Goal: Task Accomplishment & Management: Manage account settings

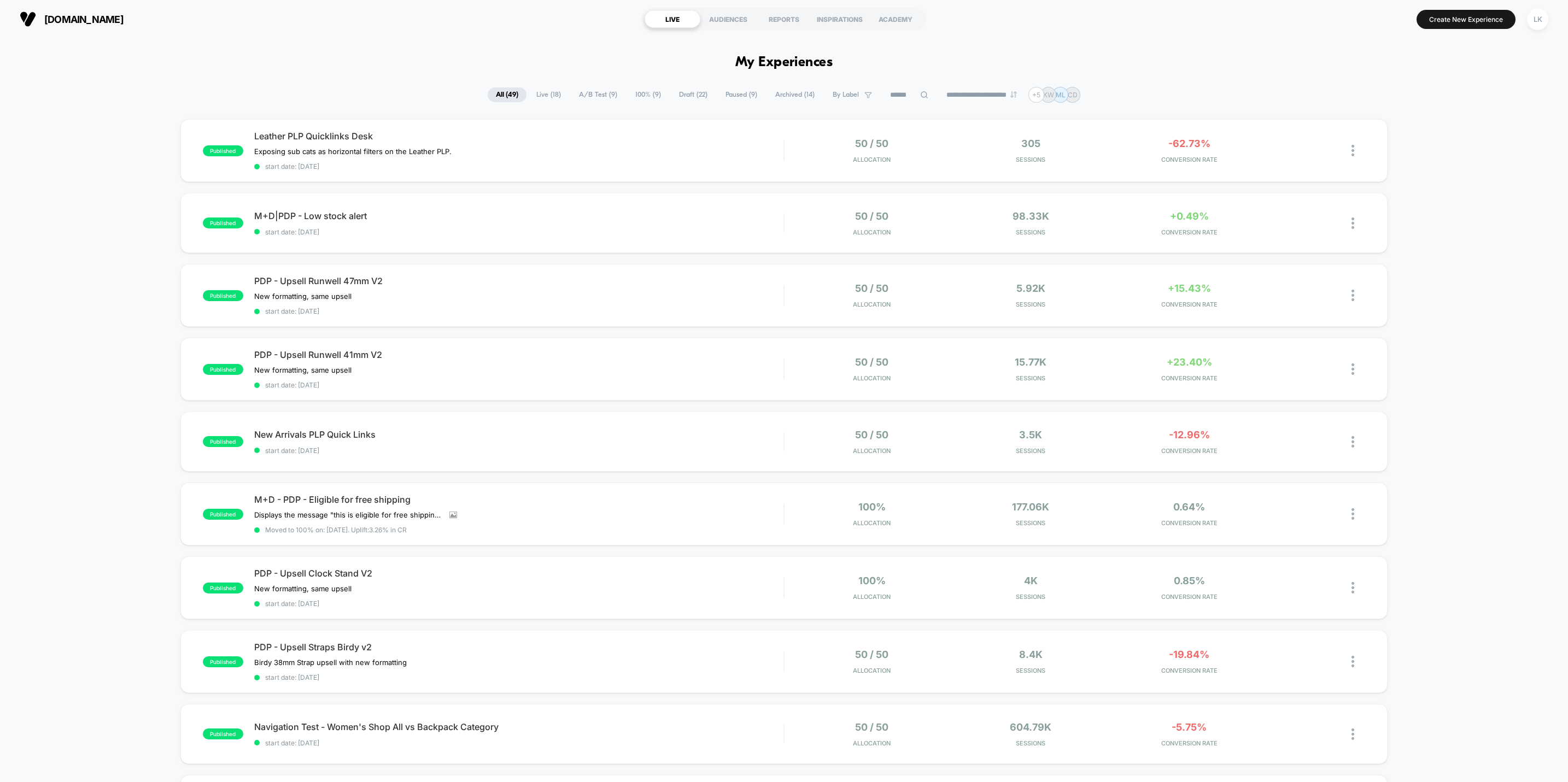
click at [633, 94] on span "100% ( 9 )" at bounding box center [648, 95] width 42 height 15
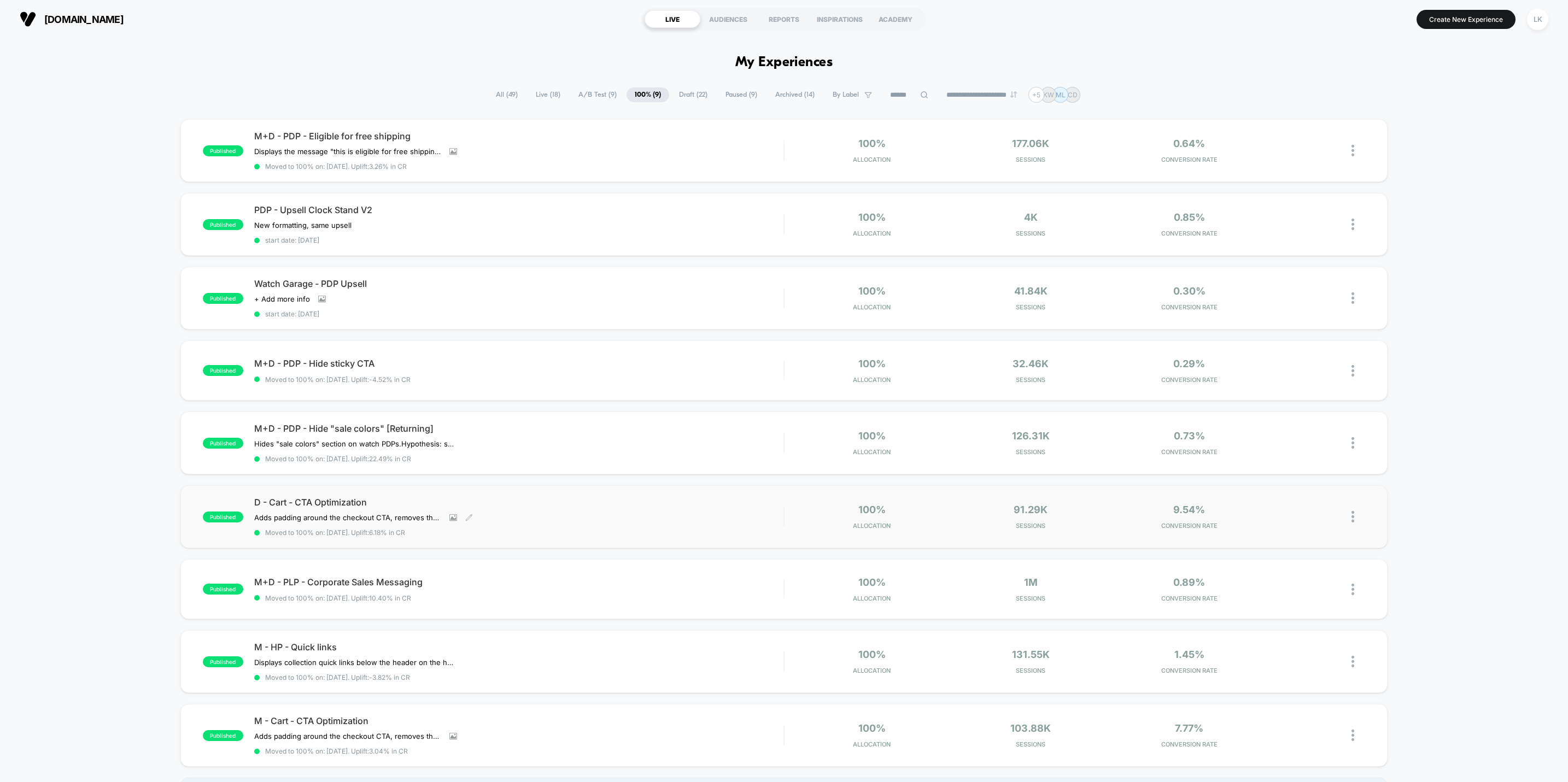
click at [653, 508] on div "D - Cart - CTA Optimization Adds padding around the checkout CTA, removes the s…" at bounding box center [519, 517] width 529 height 40
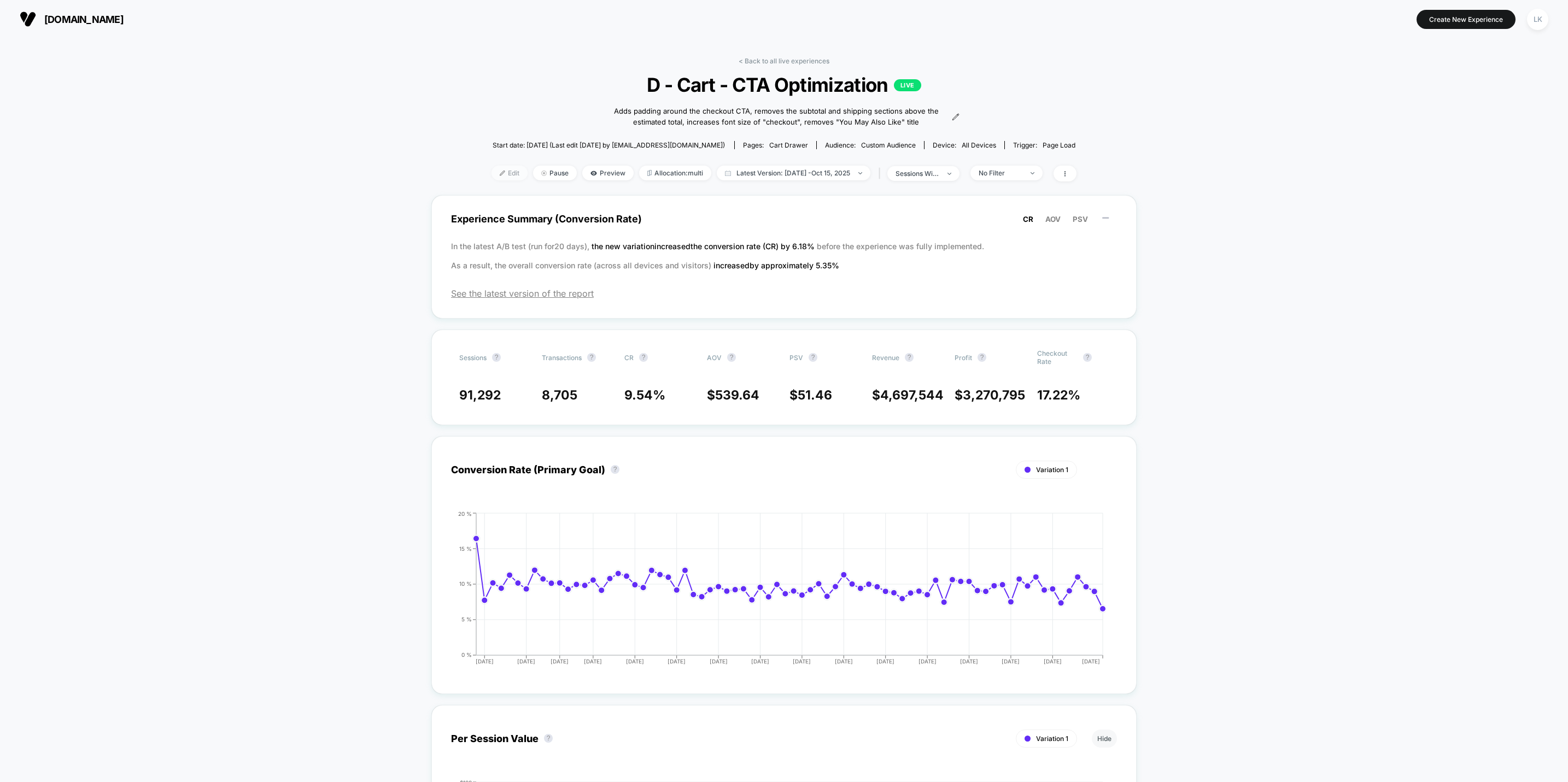
click at [499, 170] on span "Edit" at bounding box center [510, 173] width 37 height 15
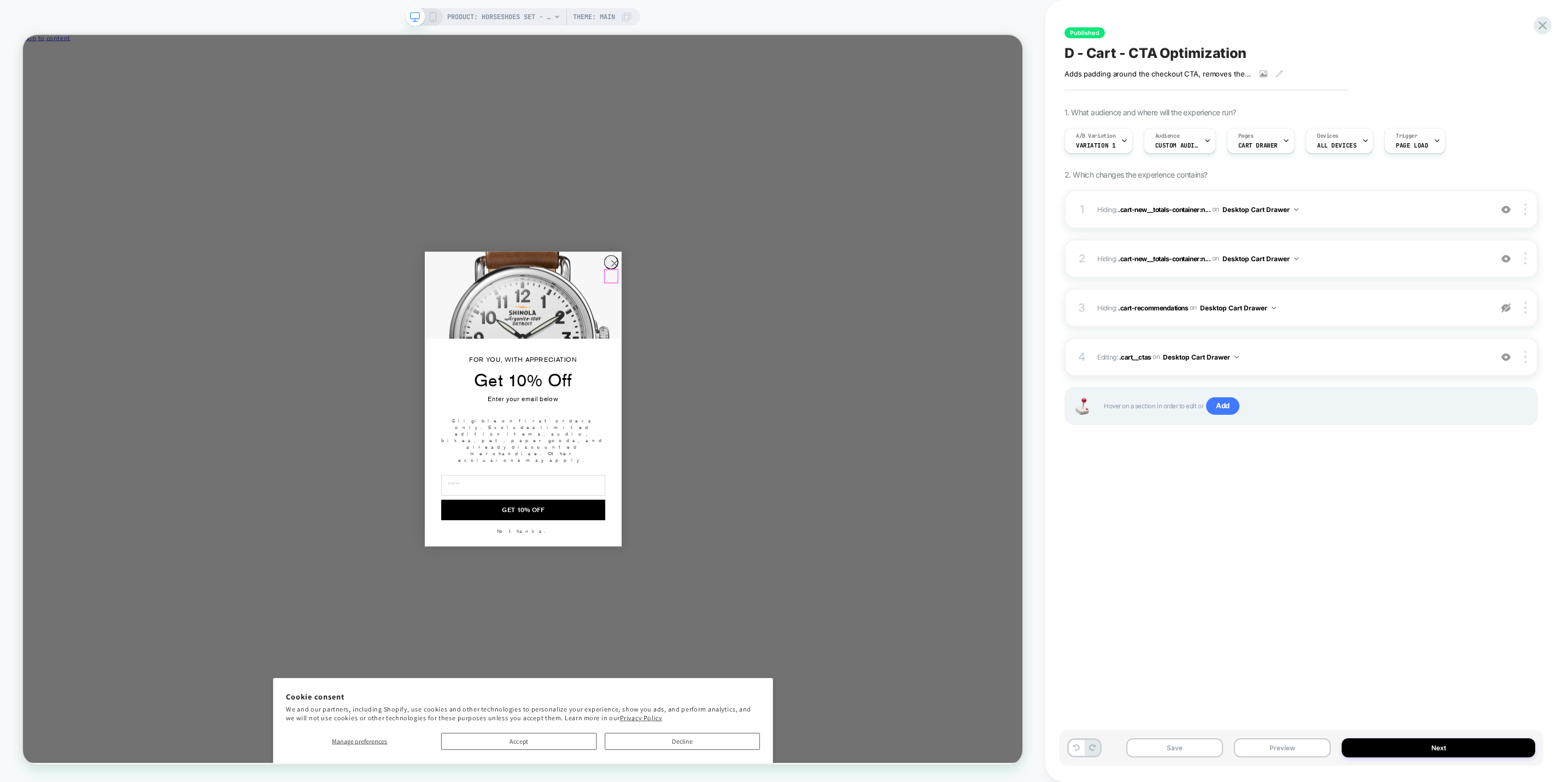
click at [810, 348] on circle "Close dialog" at bounding box center [811, 339] width 18 height 18
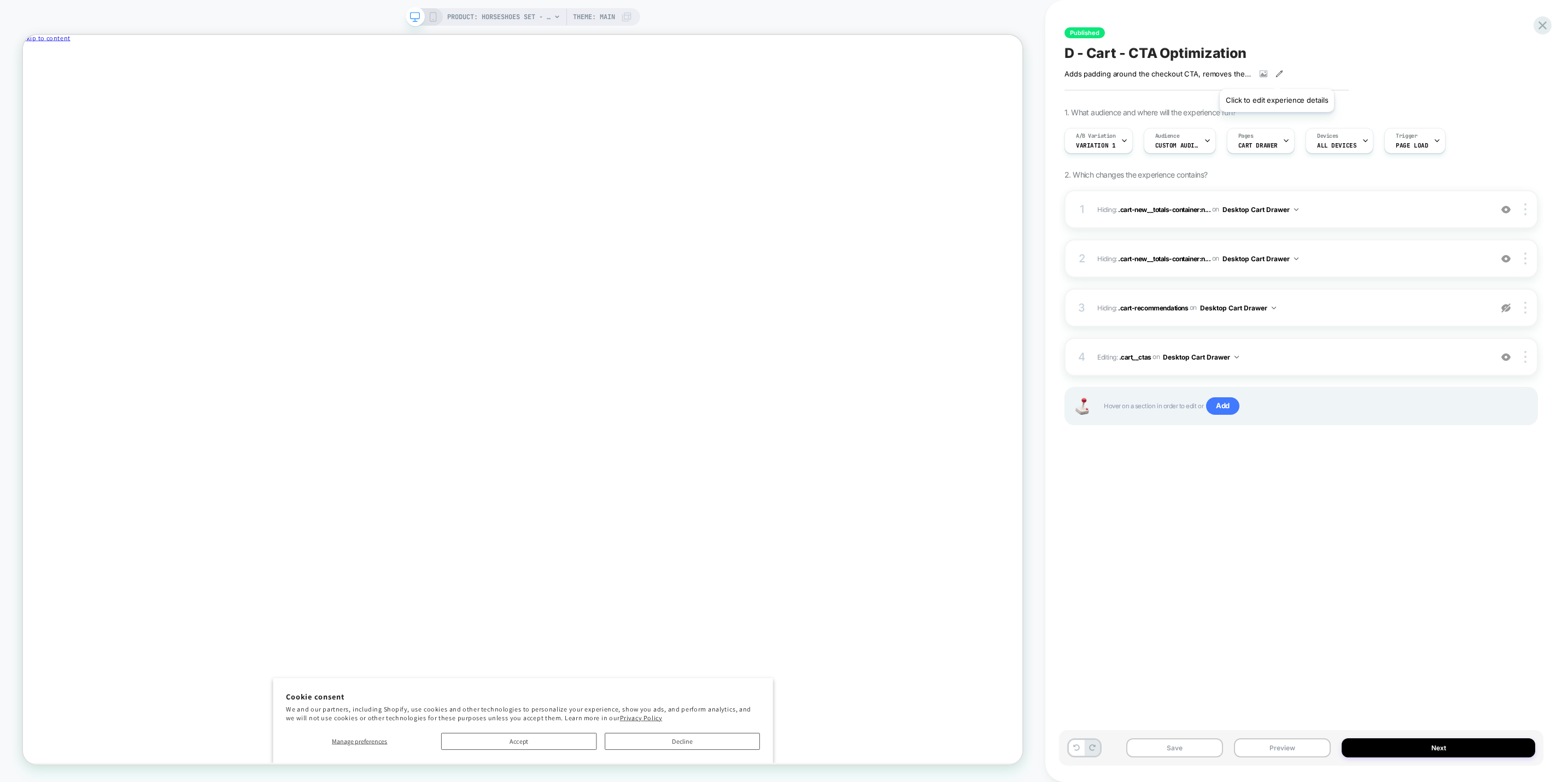
click at [1277, 76] on icon at bounding box center [1279, 73] width 6 height 6
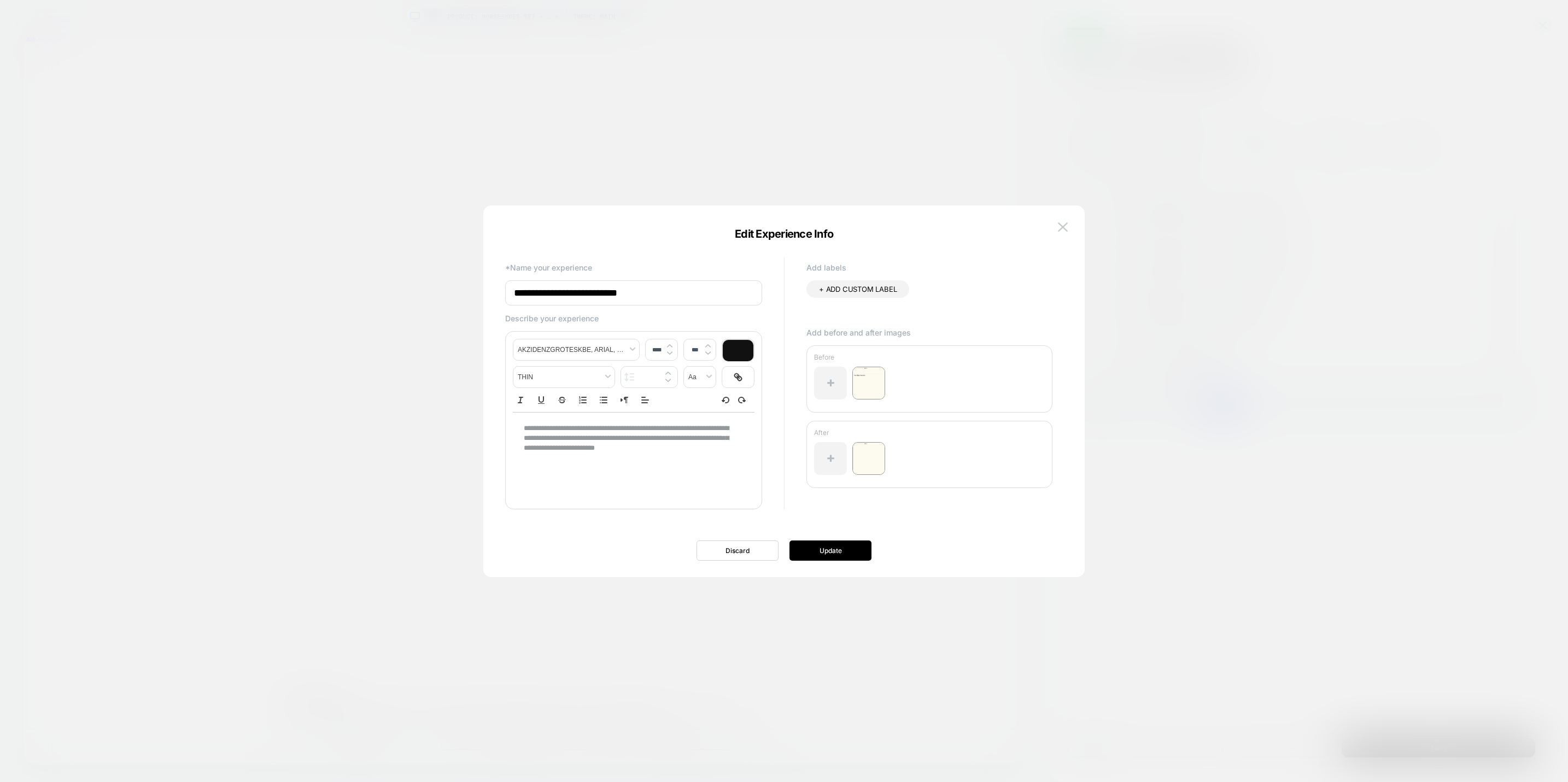
drag, startPoint x: 1399, startPoint y: 37, endPoint x: 1486, endPoint y: 35, distance: 87.0
click at [1399, 37] on div at bounding box center [784, 391] width 1568 height 782
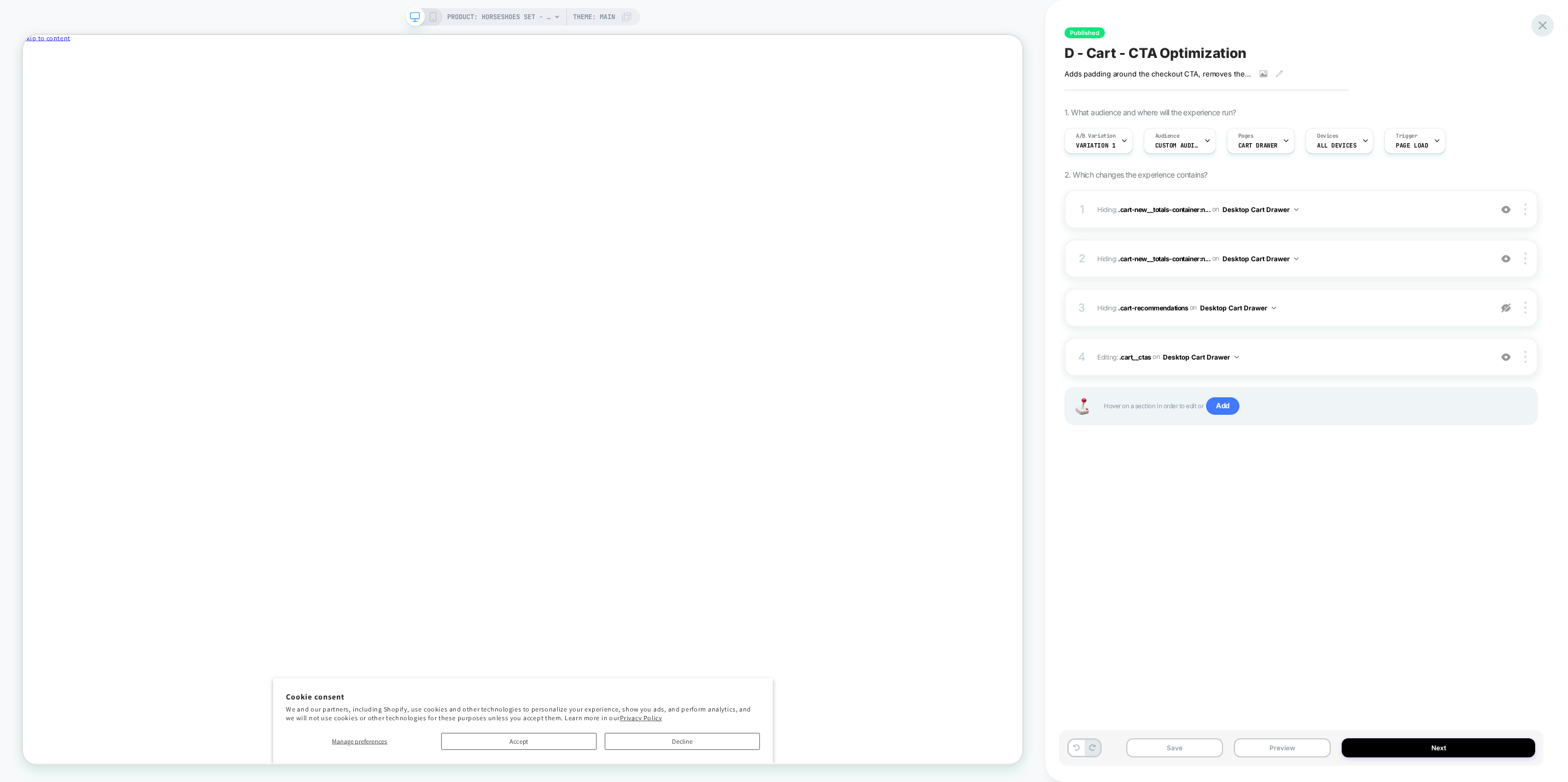
click at [1542, 20] on icon at bounding box center [1542, 25] width 15 height 15
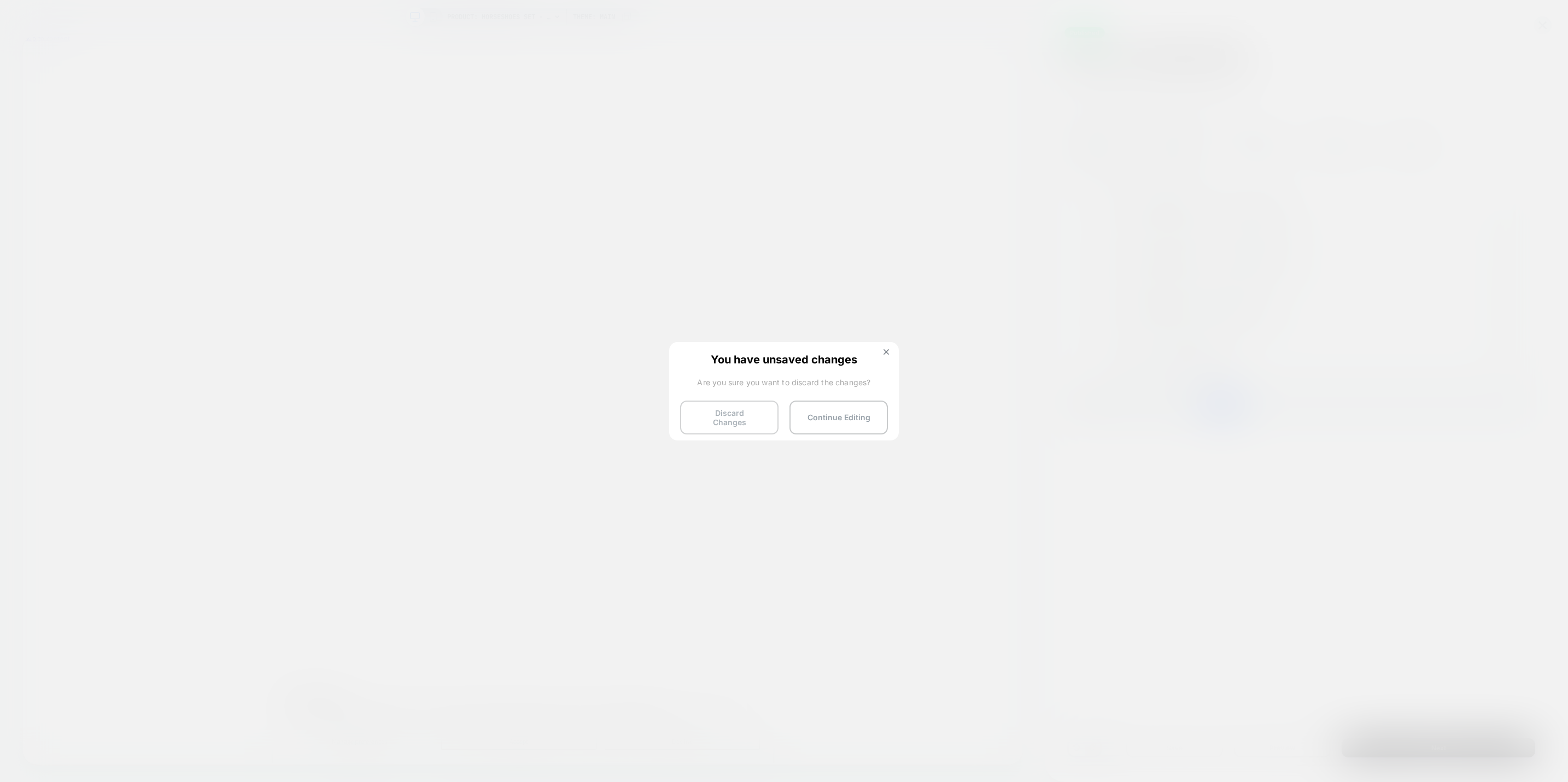
click at [765, 414] on button "Discard Changes" at bounding box center [729, 417] width 98 height 34
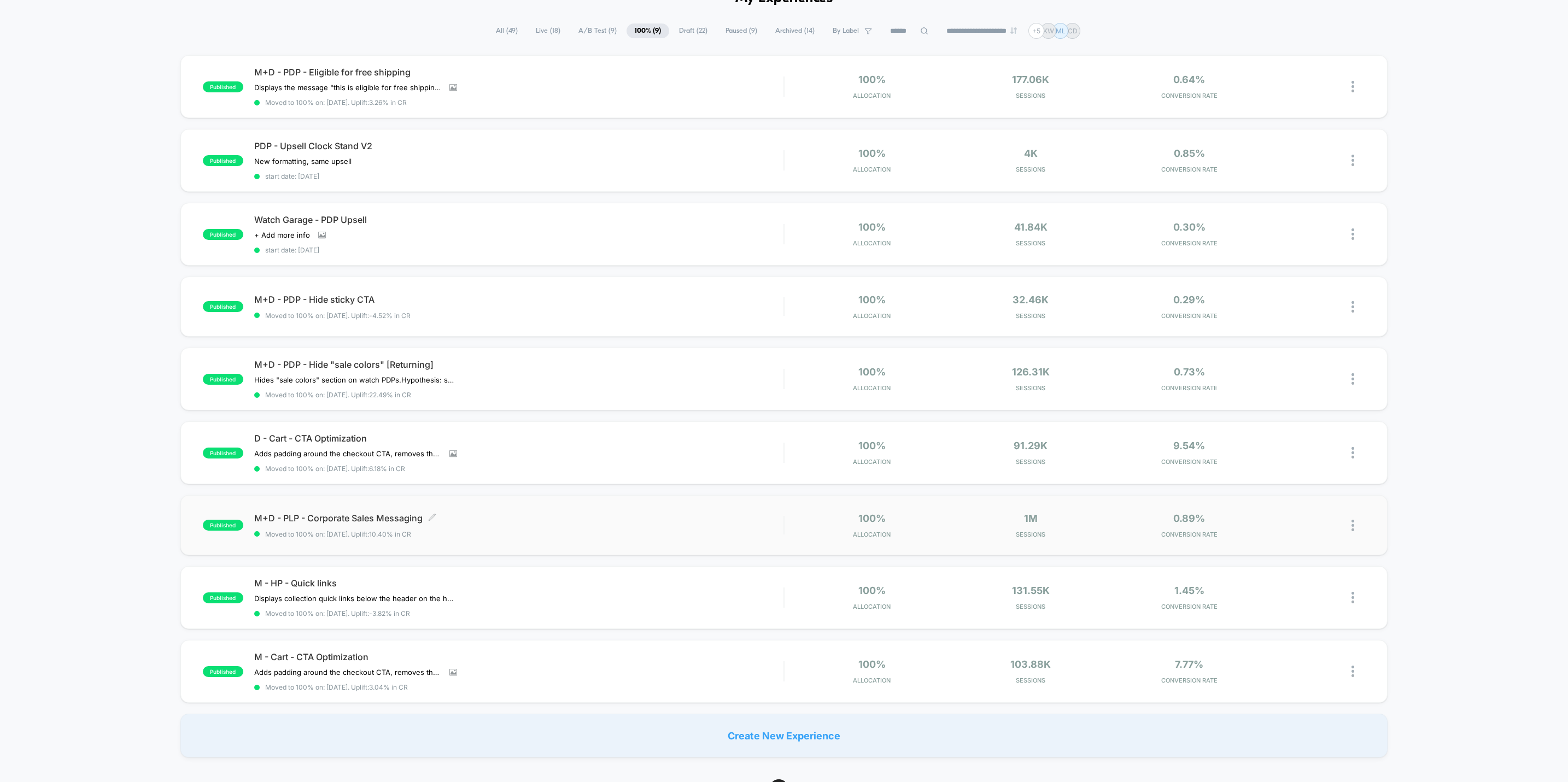
scroll to position [82, 0]
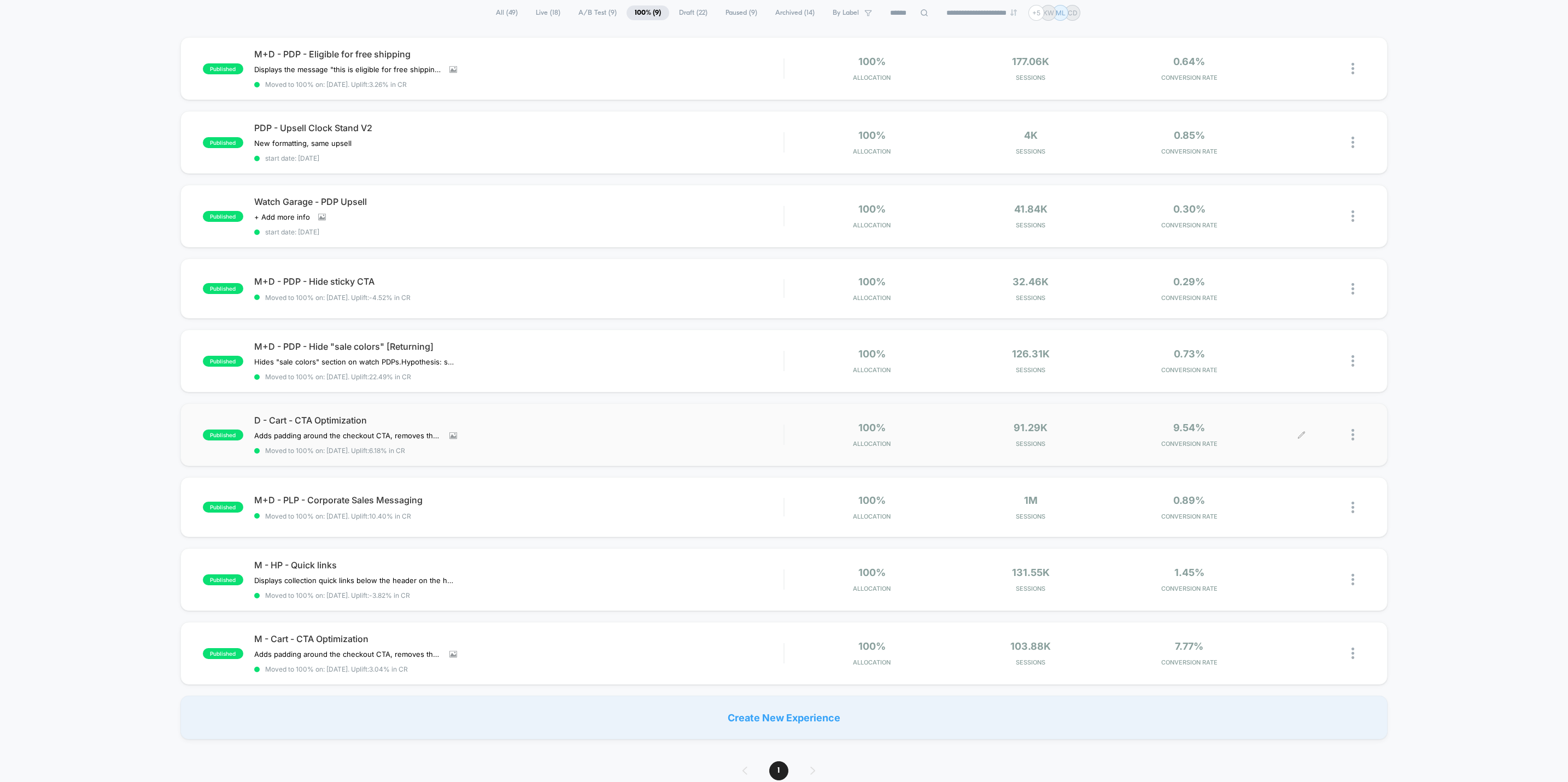
click at [1350, 434] on div at bounding box center [1333, 435] width 63 height 26
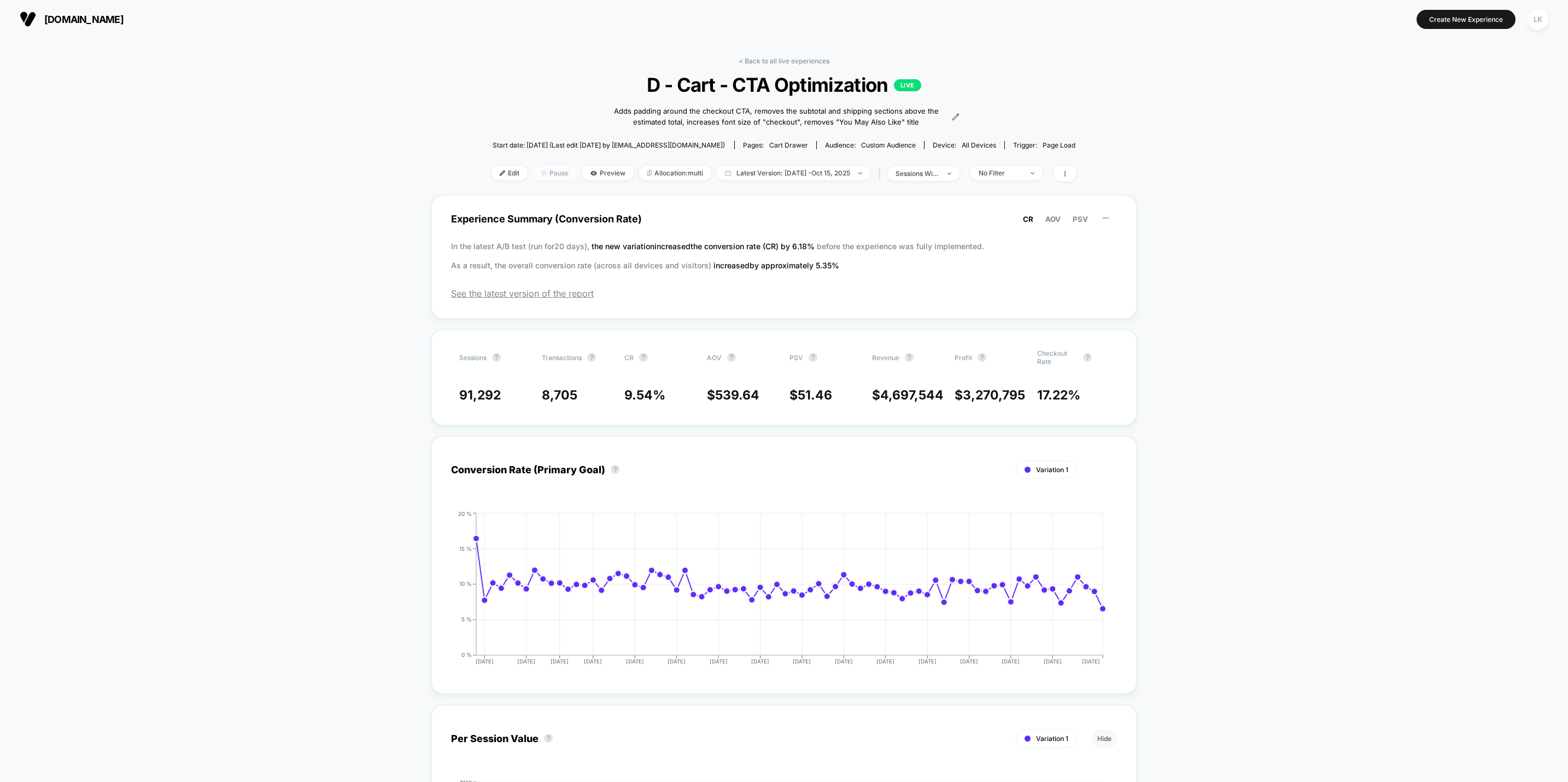
click at [545, 172] on span "Pause" at bounding box center [555, 173] width 43 height 15
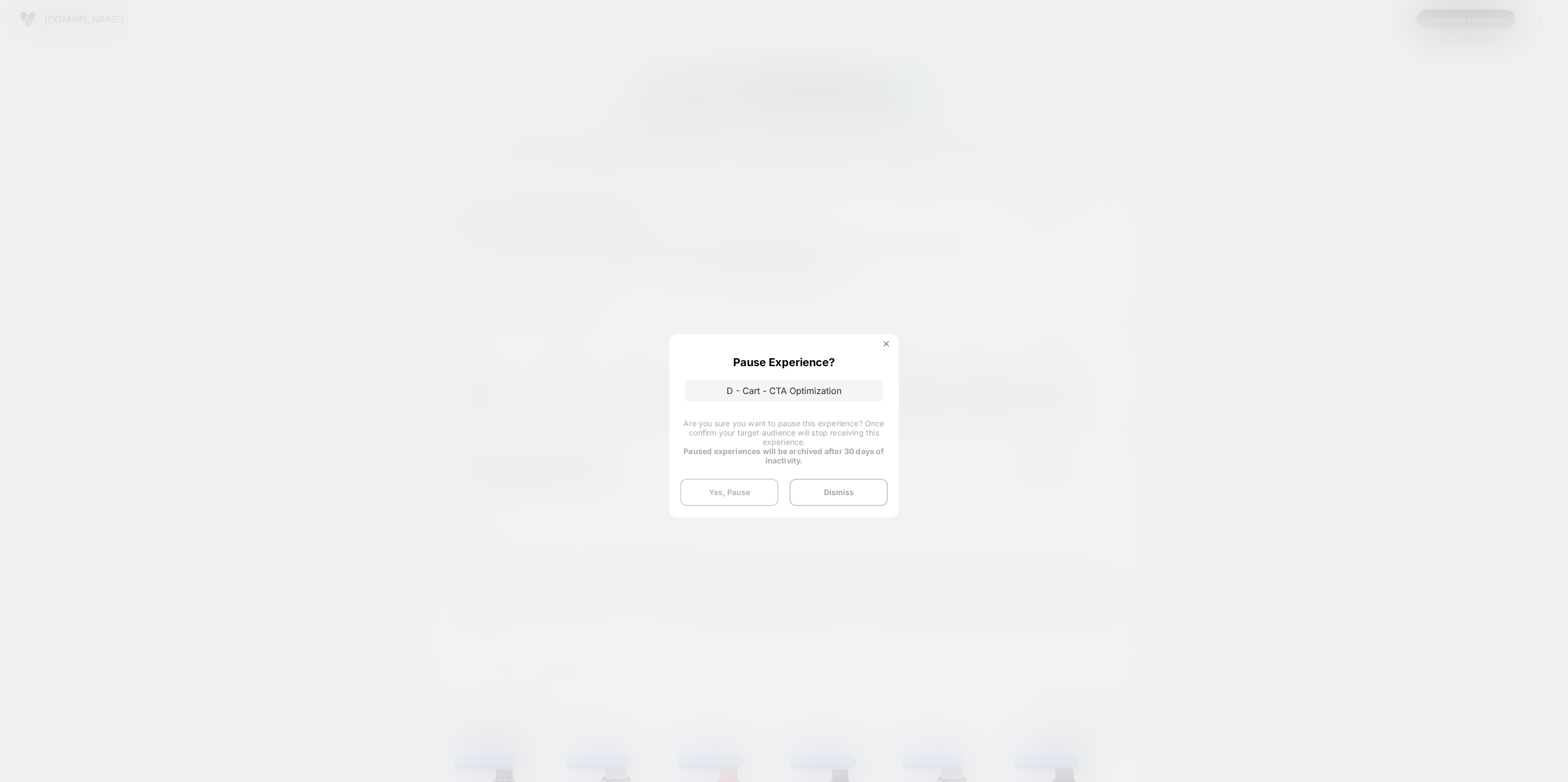
click at [719, 492] on button "Yes, Pause" at bounding box center [729, 492] width 98 height 27
